Goal: Obtain resource: Download file/media

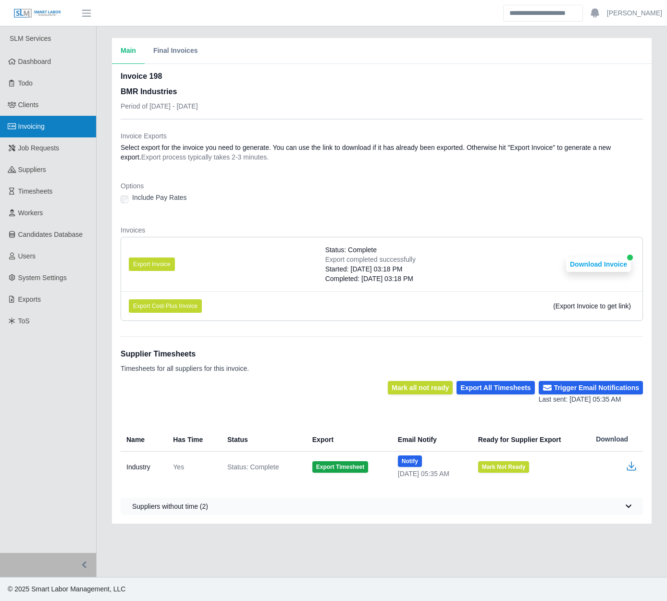
click at [54, 124] on link "Invoicing" at bounding box center [48, 127] width 96 height 22
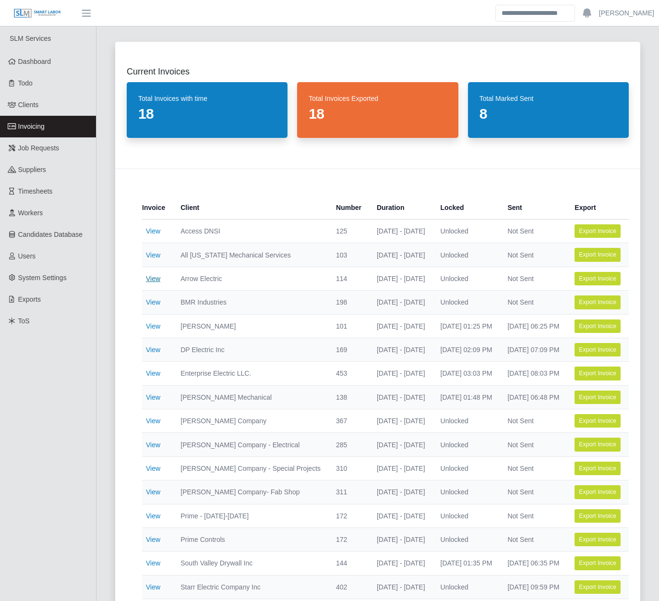
click at [153, 281] on link "View" at bounding box center [153, 279] width 14 height 8
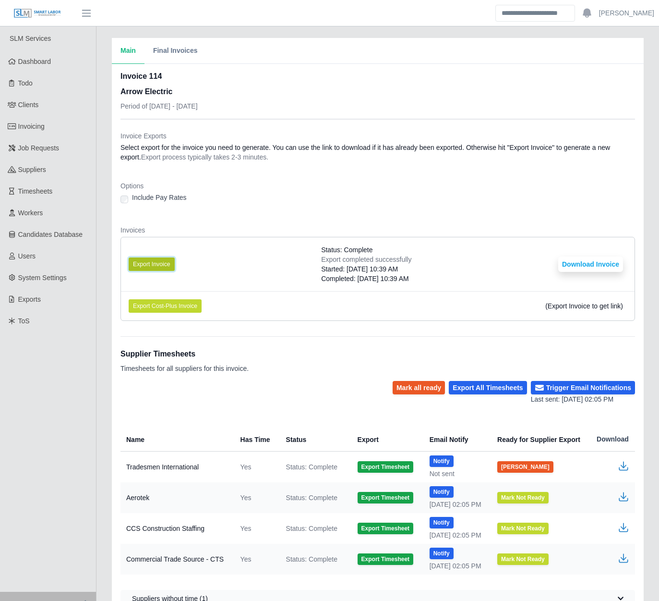
click at [162, 262] on button "Export Invoice" at bounding box center [152, 263] width 46 height 13
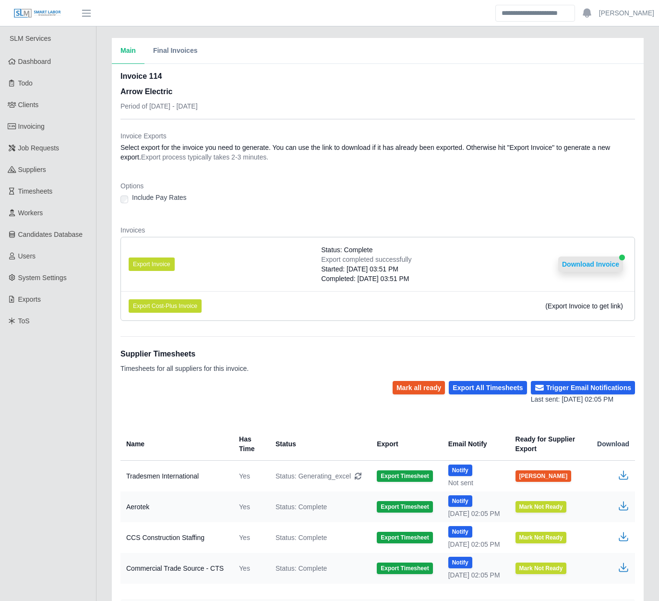
click at [601, 262] on button "Download Invoice" at bounding box center [591, 263] width 65 height 15
click at [523, 326] on div "Invoices Export Invoice Status: Complete Export completed successfully Started:…" at bounding box center [378, 276] width 515 height 103
click at [214, 217] on dl "Invoice Exports Select export for the invoice you need to generate. You can use…" at bounding box center [378, 229] width 515 height 197
click at [406, 193] on div "Include Pay Rates" at bounding box center [378, 199] width 515 height 13
click at [103, 217] on div "Main Final Invoices Invoice 114 Arrow Electric Period of 08/04/2025 - 08/10/202…" at bounding box center [378, 331] width 563 height 587
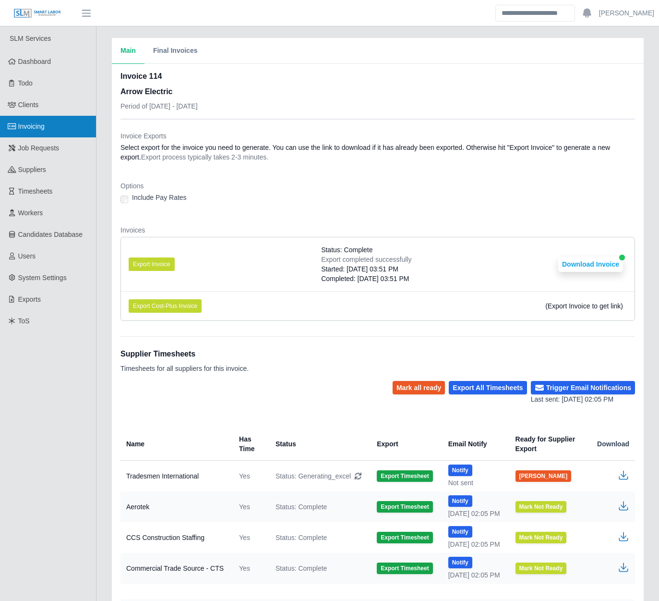
click at [67, 130] on link "Invoicing" at bounding box center [48, 127] width 96 height 22
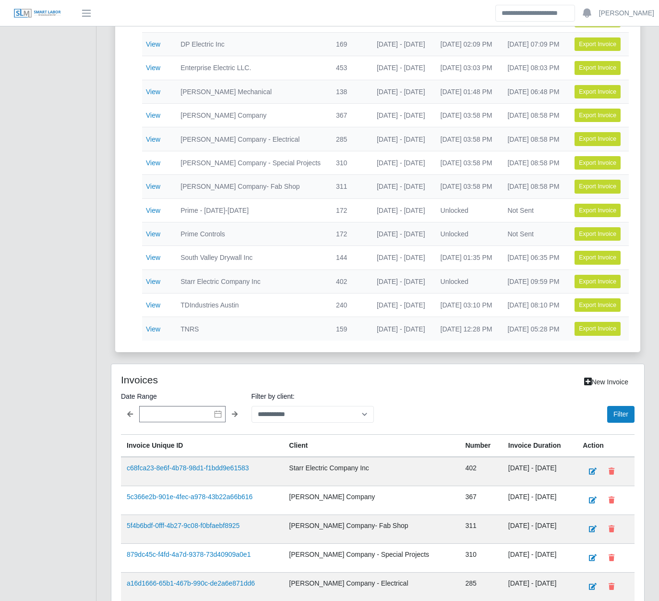
scroll to position [385, 0]
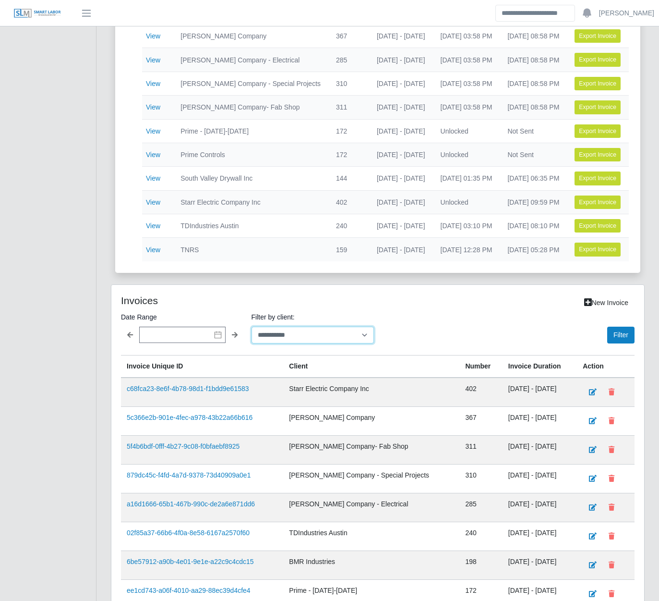
click at [272, 340] on select "**********" at bounding box center [313, 335] width 123 height 17
select select "**********"
click at [252, 333] on select "**********" at bounding box center [313, 335] width 123 height 17
click at [604, 341] on div "Filter" at bounding box center [508, 327] width 253 height 32
click at [609, 343] on button "Filter" at bounding box center [621, 335] width 27 height 17
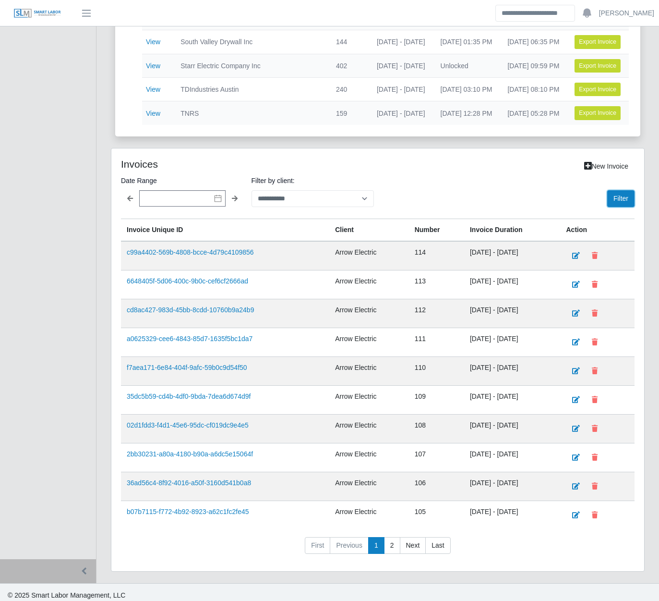
scroll to position [535, 0]
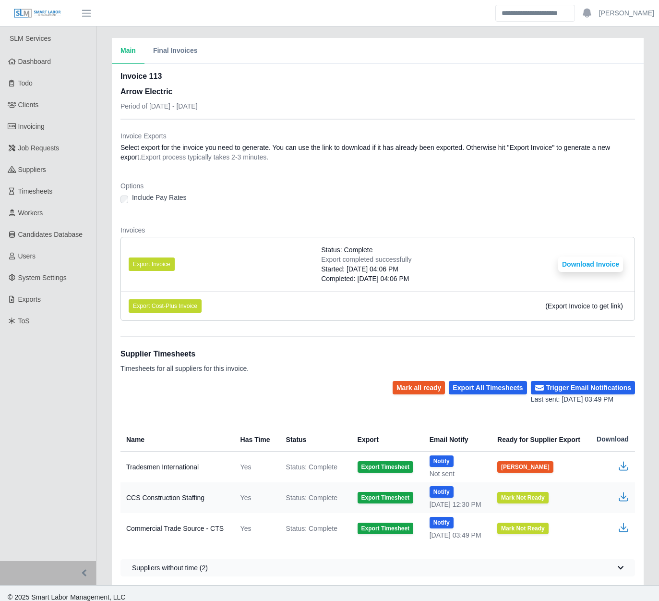
click at [105, 267] on div "Main Final Invoices Invoice 113 Arrow Electric Period of [DATE] - [DATE] Invoic…" at bounding box center [378, 311] width 563 height 547
click at [163, 264] on button "Export Invoice" at bounding box center [152, 263] width 46 height 13
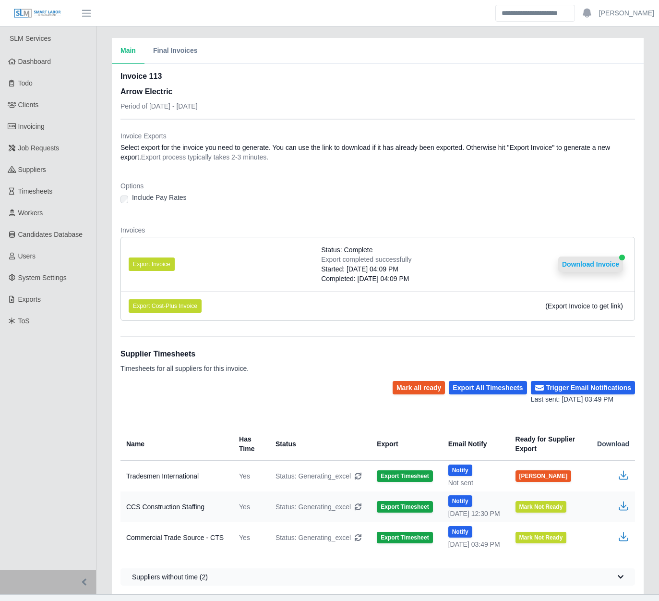
click at [585, 257] on button "Download Invoice" at bounding box center [591, 263] width 65 height 15
